Goal: Information Seeking & Learning: Find specific fact

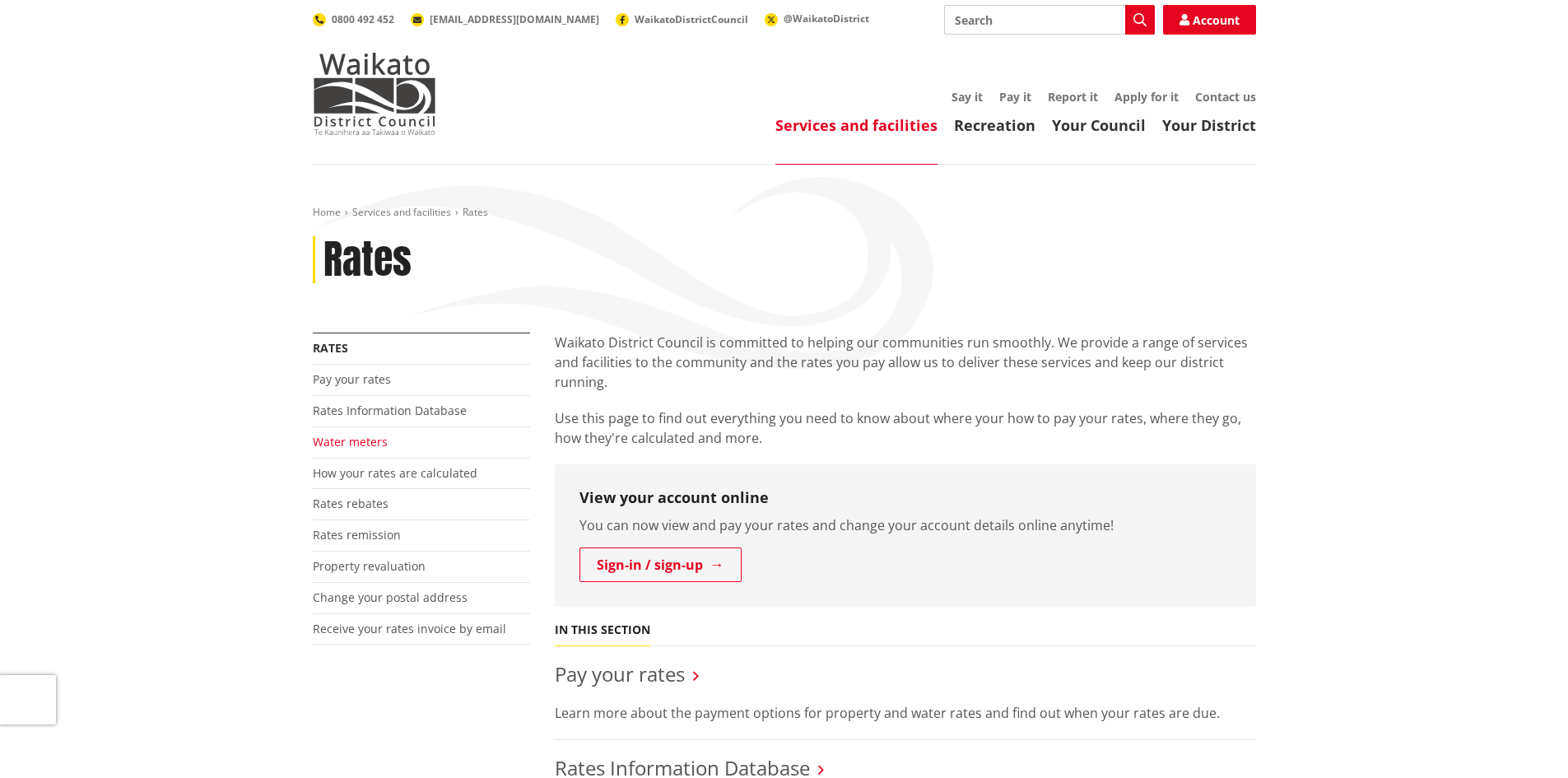
drag, startPoint x: 0, startPoint y: 0, endPoint x: 346, endPoint y: 444, distance: 562.9
click at [346, 444] on link "Water meters" at bounding box center [350, 441] width 75 height 16
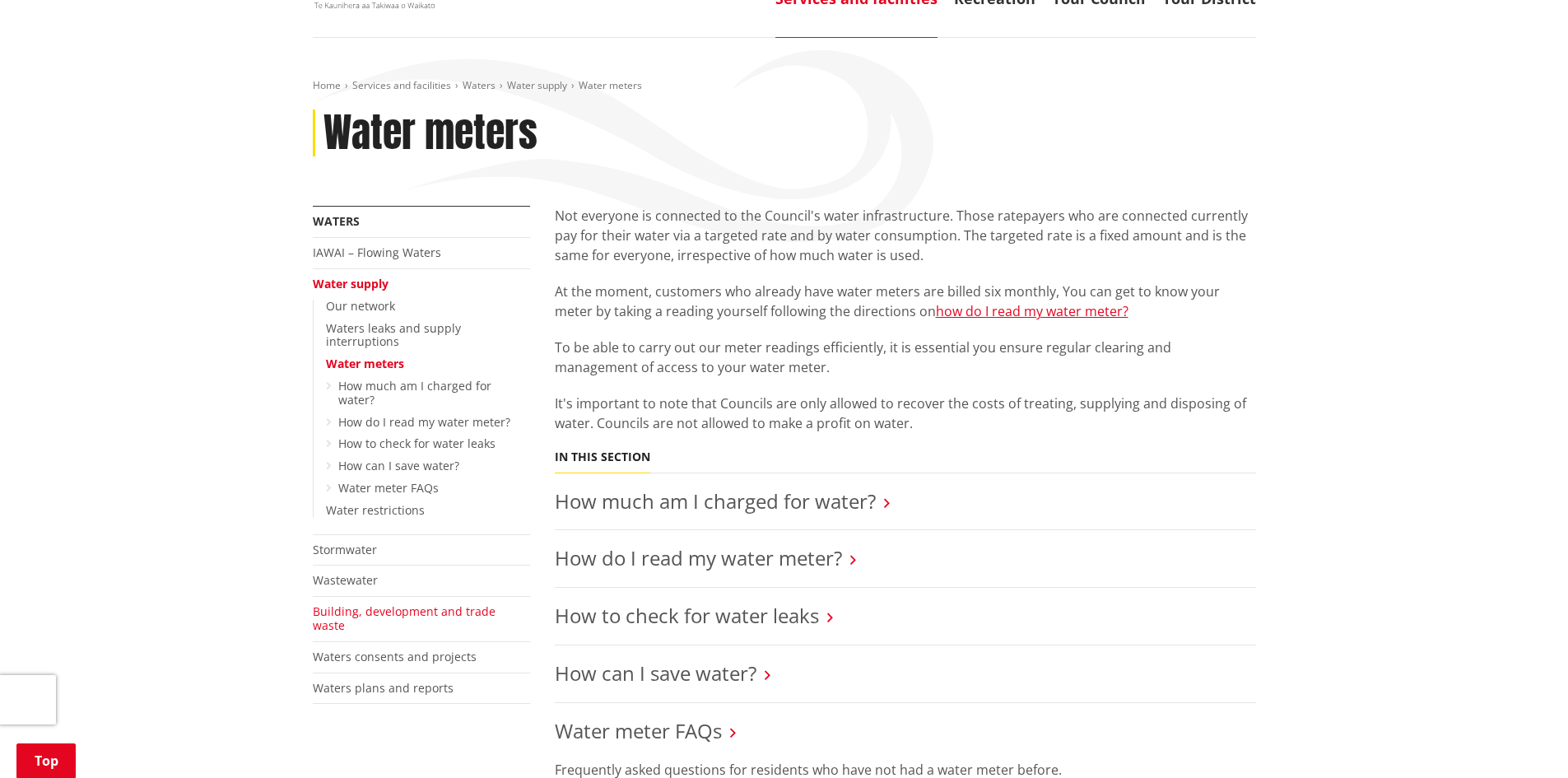
scroll to position [82, 0]
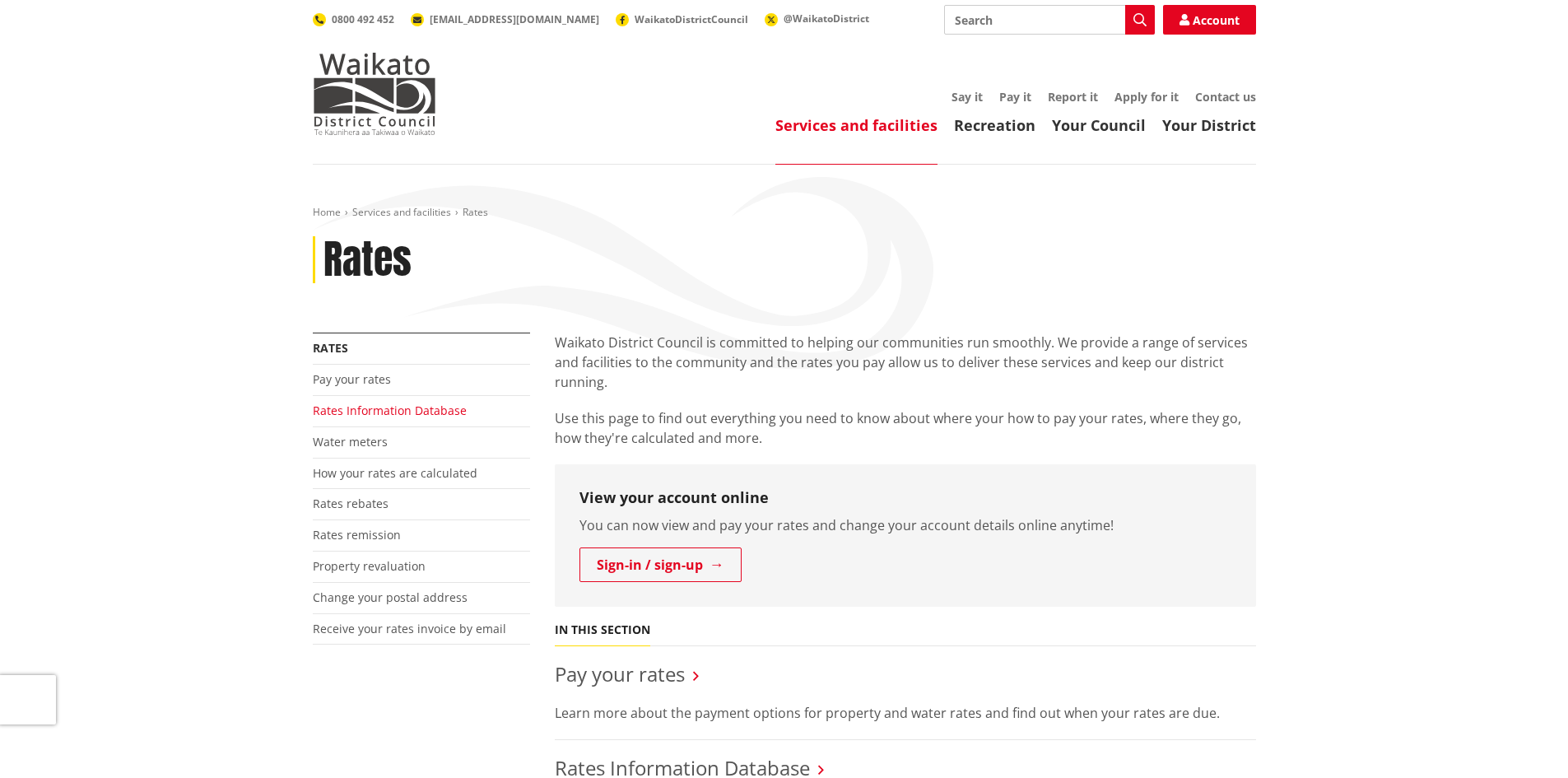
click at [379, 412] on link "Rates Information Database" at bounding box center [389, 410] width 154 height 16
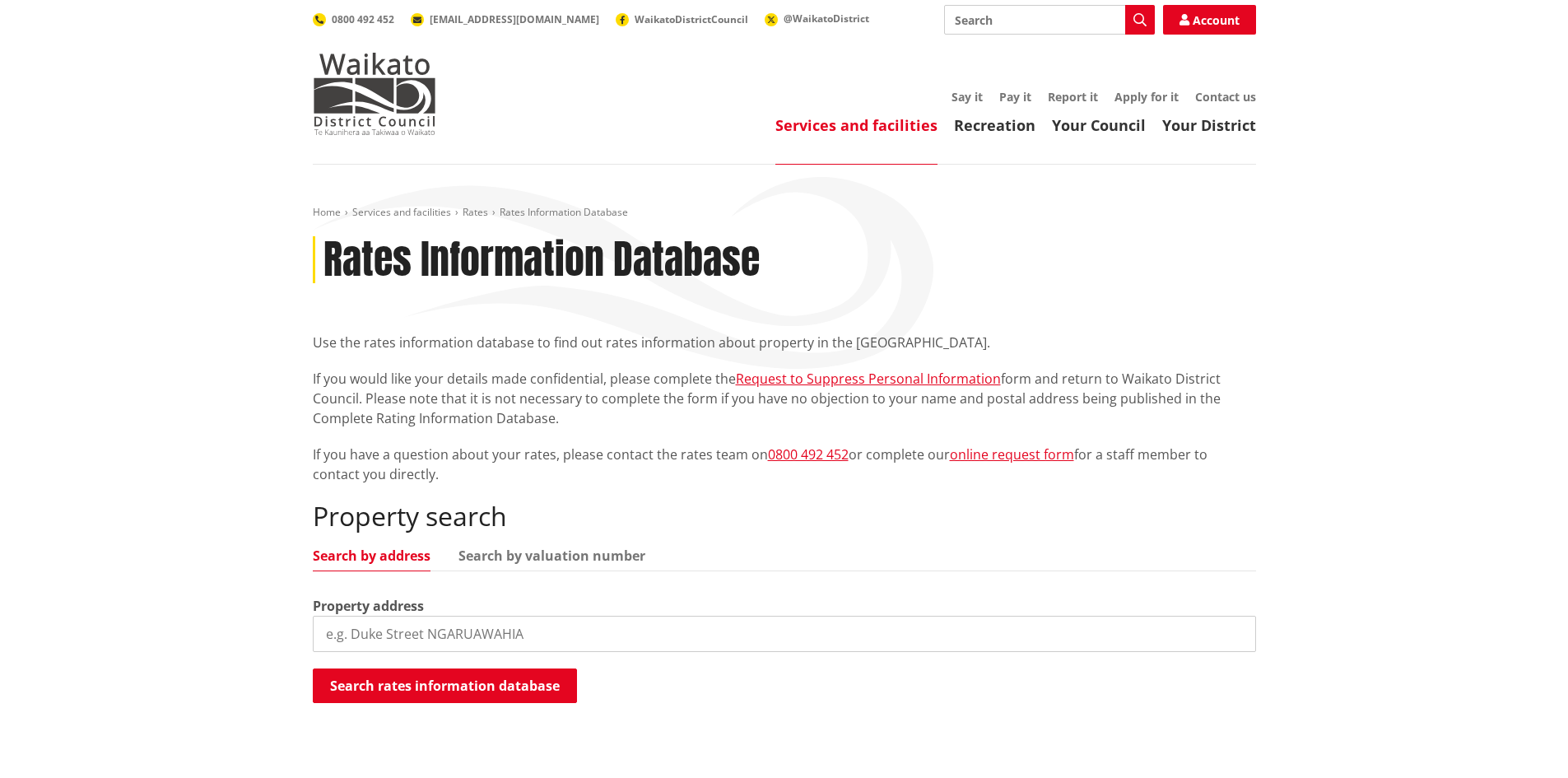
click at [462, 635] on input "search" at bounding box center [784, 633] width 944 height 36
type input "22 kingfisher"
click at [454, 687] on button "Search rates information database" at bounding box center [445, 686] width 264 height 34
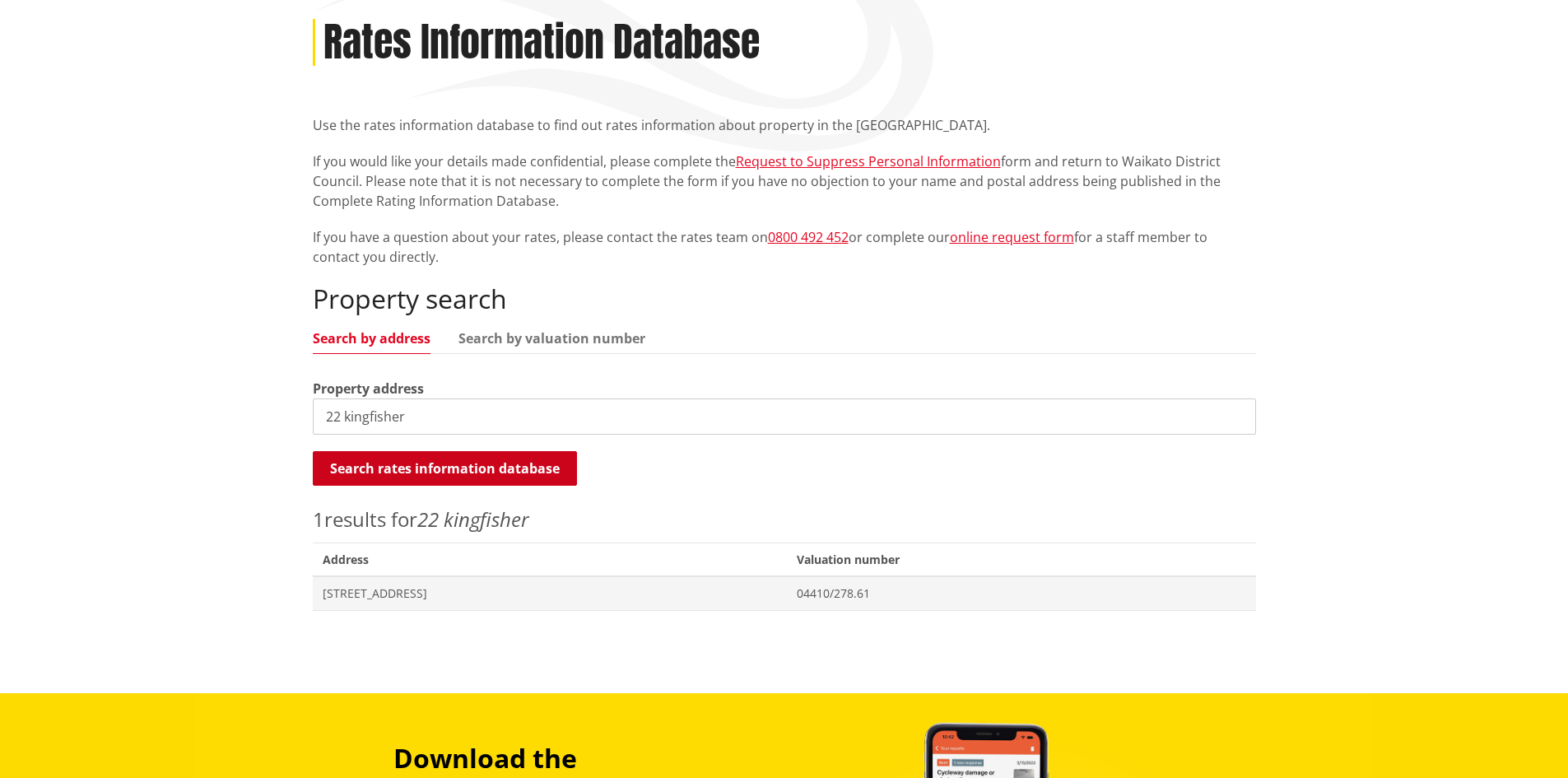
scroll to position [247, 0]
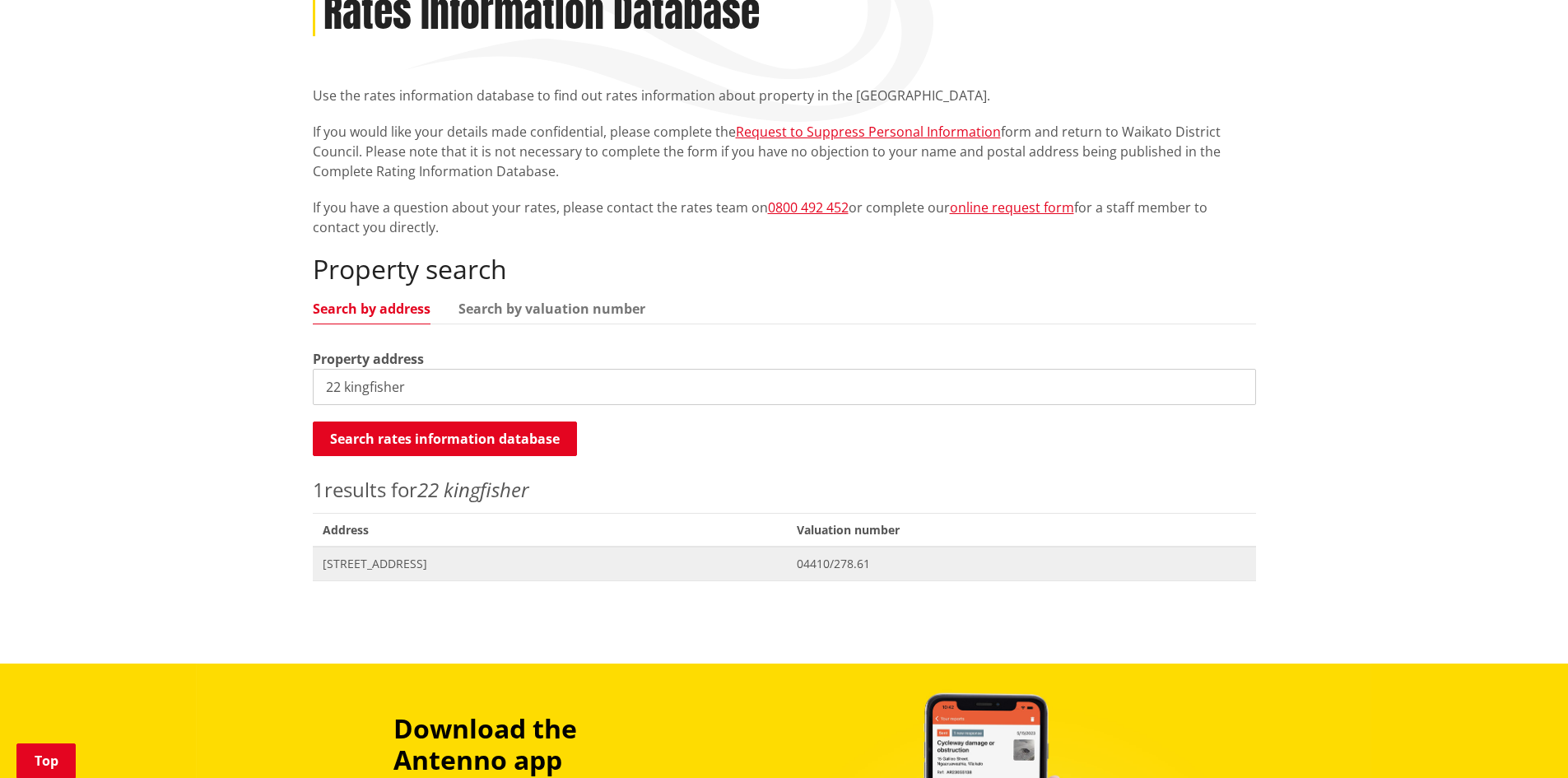
click at [417, 566] on span "[STREET_ADDRESS]" at bounding box center [550, 564] width 455 height 17
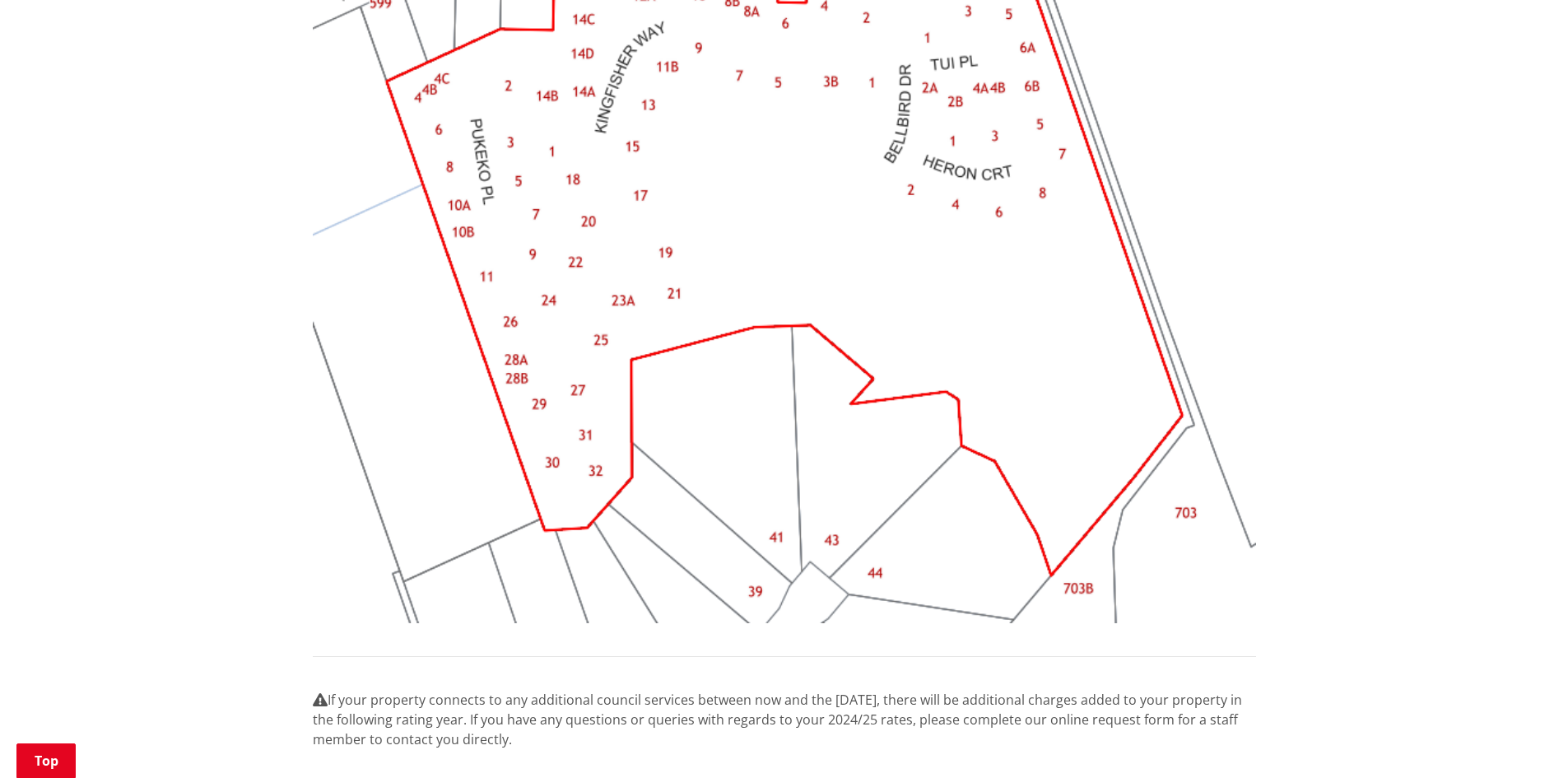
scroll to position [1482, 0]
